Goal: Transaction & Acquisition: Purchase product/service

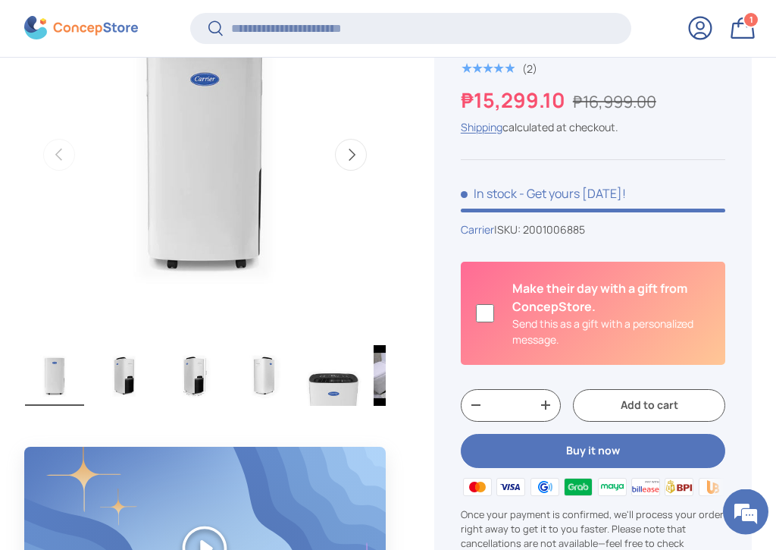
scroll to position [620, 0]
click at [752, 19] on span "1" at bounding box center [752, 19] width 4 height 11
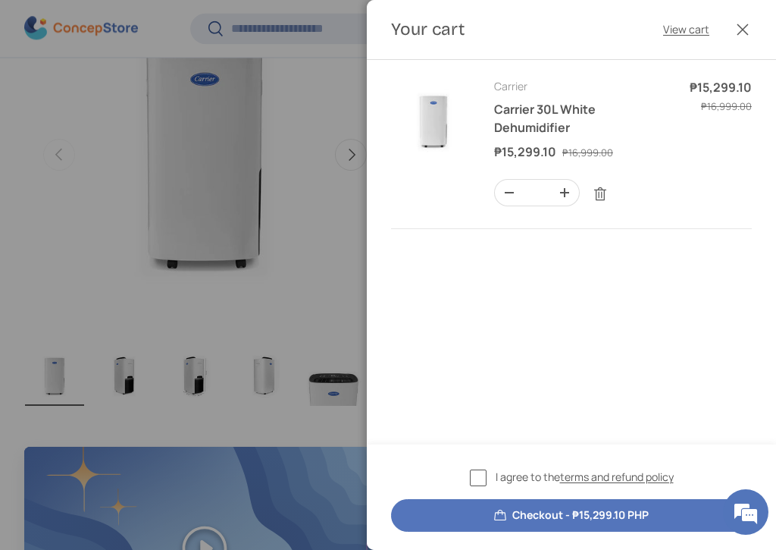
scroll to position [0, 0]
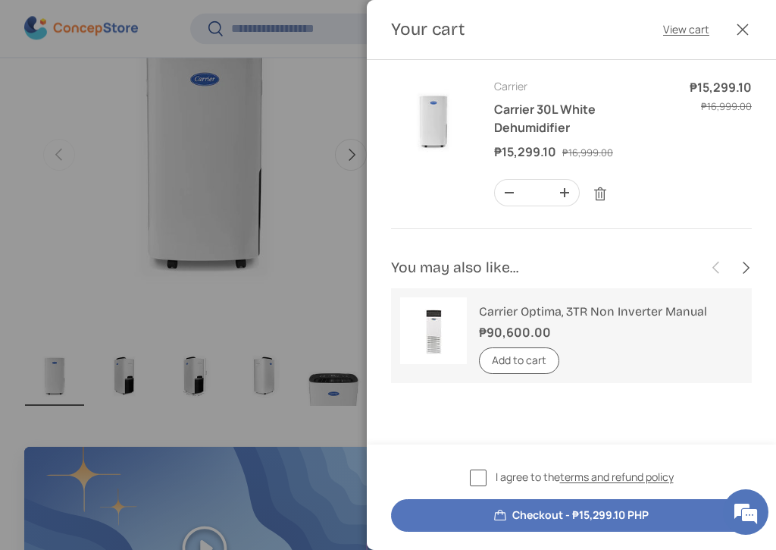
click at [486, 478] on label "I agree to the terms and refund policy" at bounding box center [572, 477] width 204 height 17
click at [745, 16] on button "Close" at bounding box center [742, 29] width 33 height 33
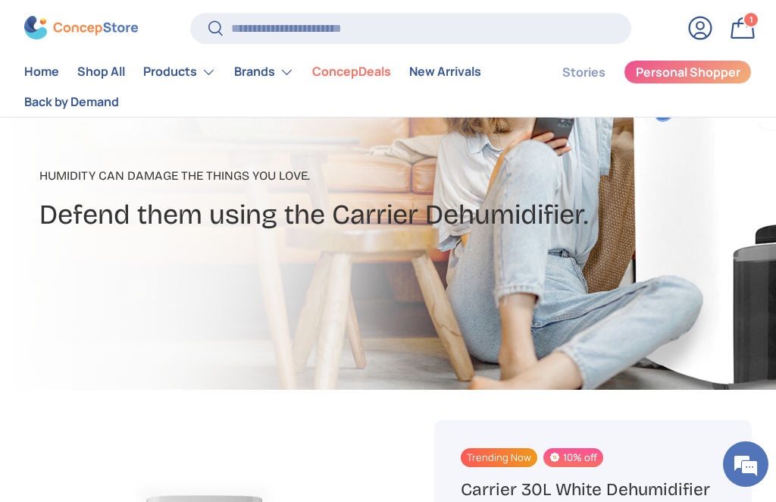
scroll to position [176, 0]
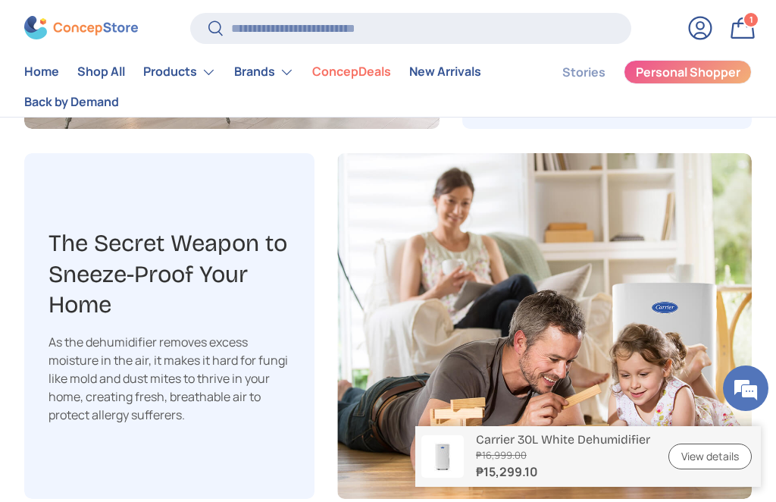
scroll to position [2266, 0]
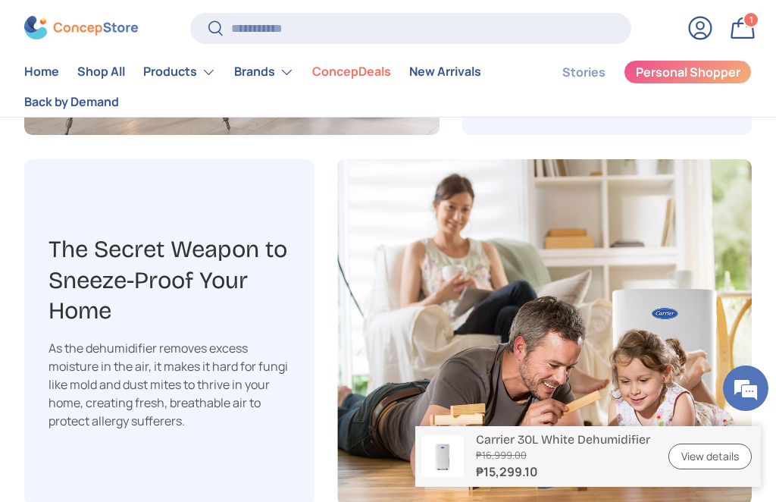
click at [746, 21] on div "1 1 item" at bounding box center [752, 20] width 14 height 14
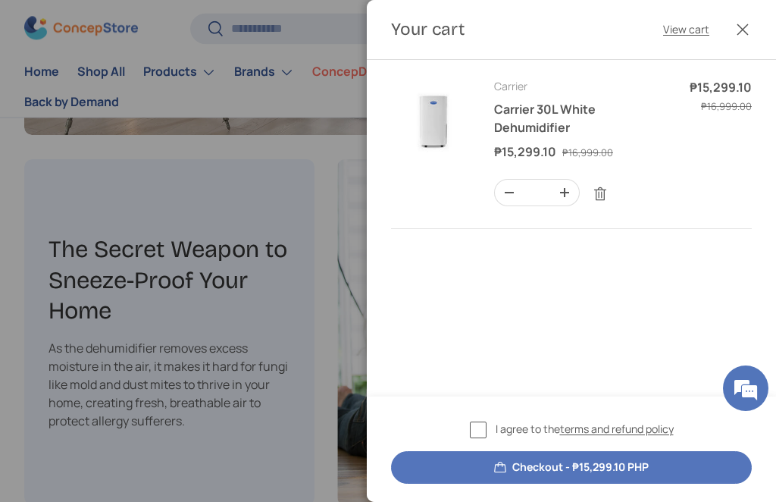
scroll to position [0, 0]
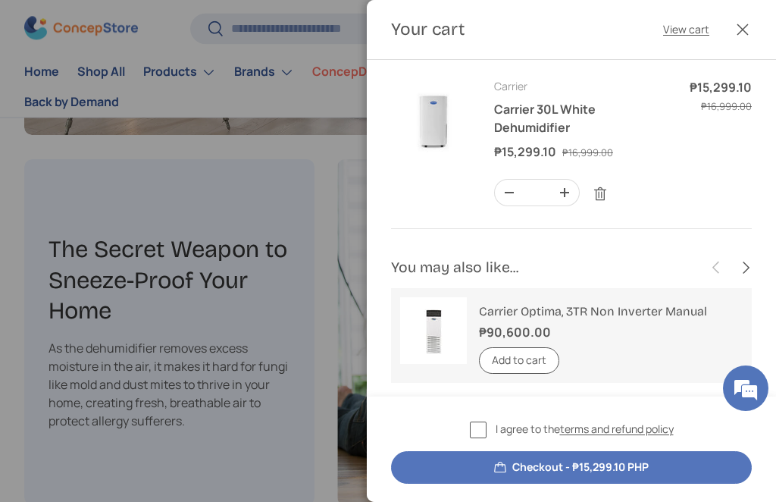
click at [604, 194] on link "Remove" at bounding box center [600, 194] width 29 height 29
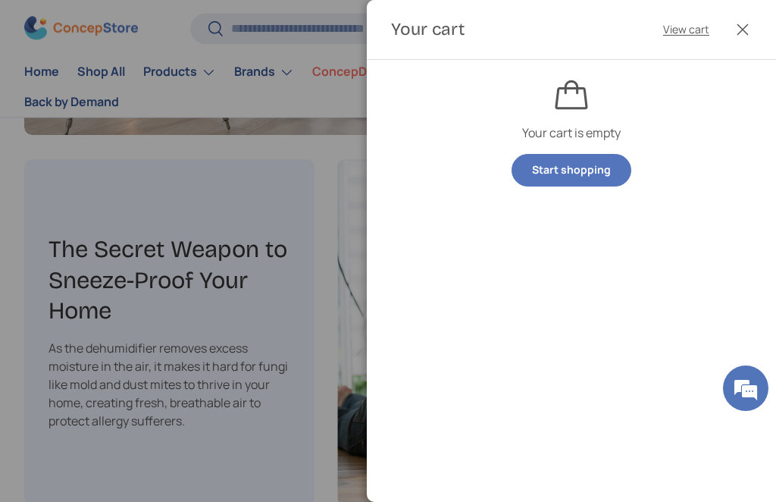
click at [742, 29] on button "Close" at bounding box center [742, 29] width 33 height 33
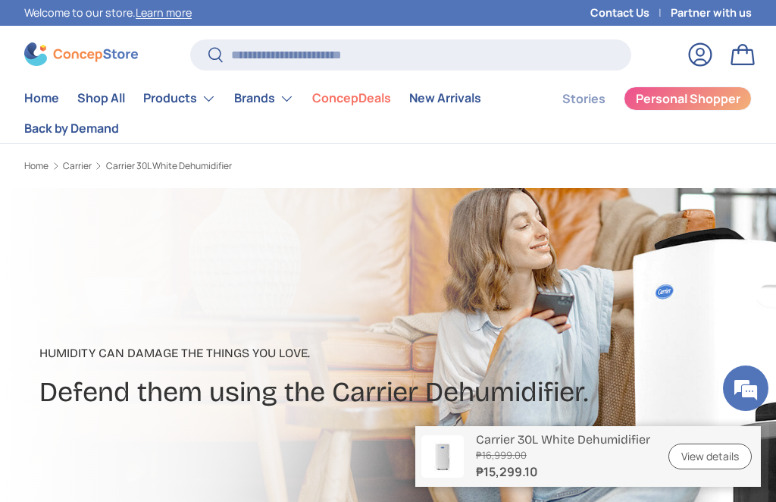
click at [356, 98] on link "ConcepDeals" at bounding box center [351, 98] width 79 height 30
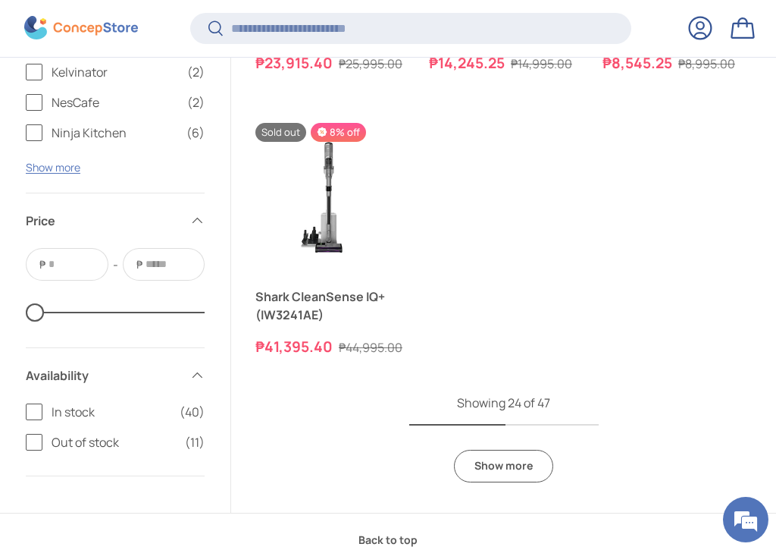
scroll to position [3720, 0]
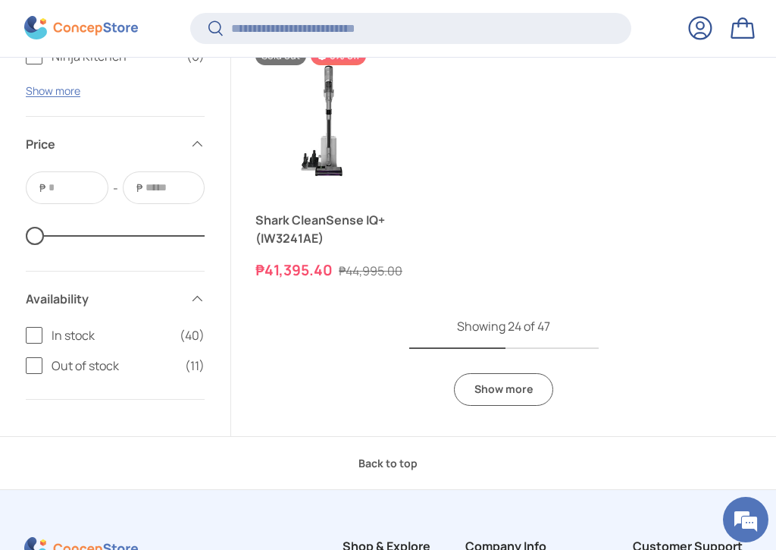
click at [516, 384] on link "Show more" at bounding box center [503, 389] width 99 height 33
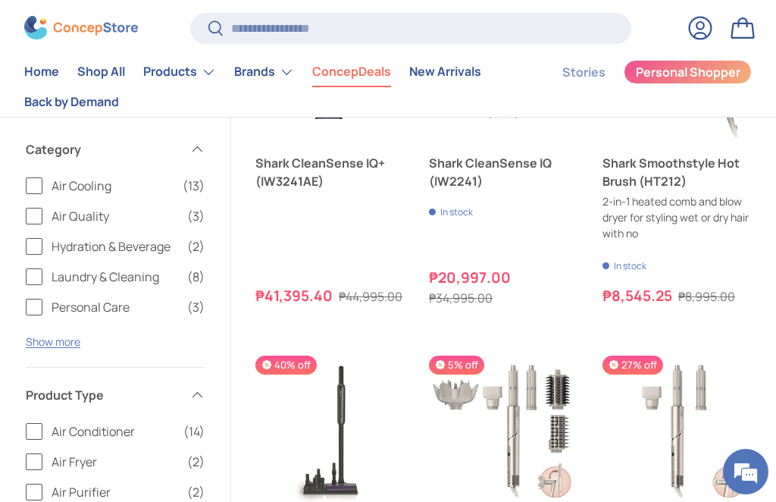
scroll to position [3779, 0]
